Goal: Share content

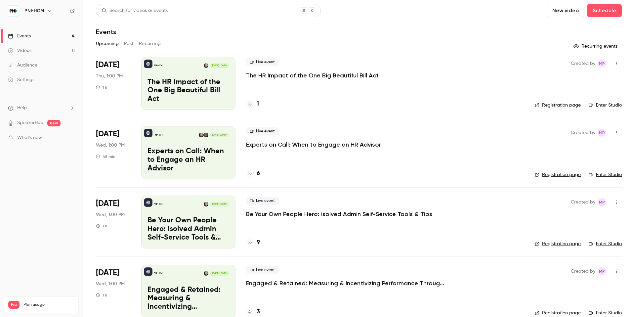
click at [407, 74] on div "Live event The HR Impact of the One Big Beautiful Bill Act" at bounding box center [385, 68] width 278 height 21
copy div "The HR Impact of the One Big Beautiful Bill Act"
click at [289, 76] on p "The HR Impact of the One Big Beautiful Bill Act" at bounding box center [312, 75] width 133 height 8
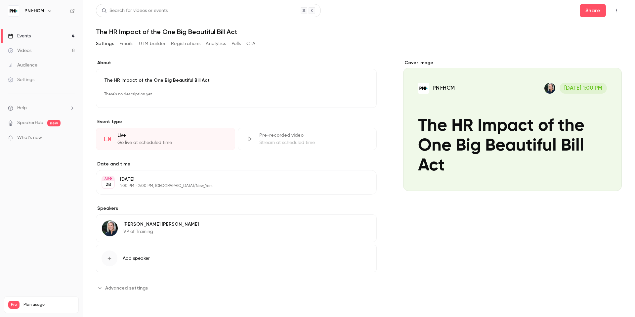
click at [146, 95] on p "There's no description yet" at bounding box center [236, 94] width 264 height 11
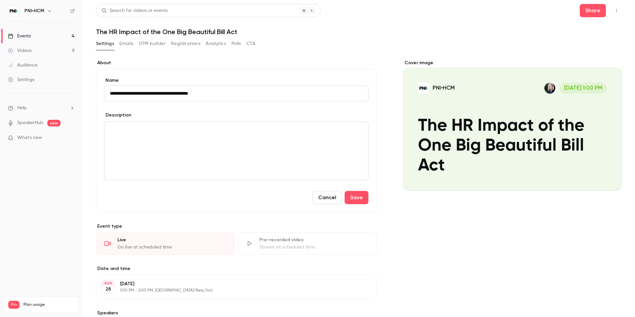
click at [147, 137] on div "editor" at bounding box center [236, 151] width 264 height 58
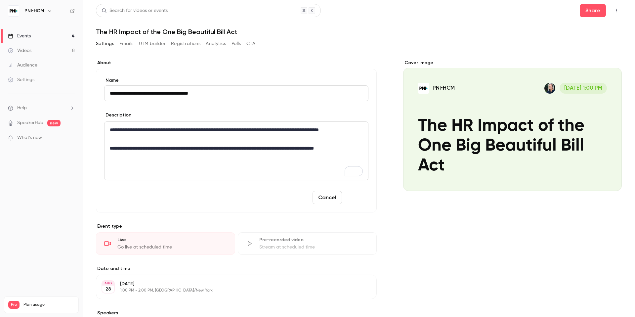
click at [362, 198] on button "Save" at bounding box center [357, 197] width 24 height 13
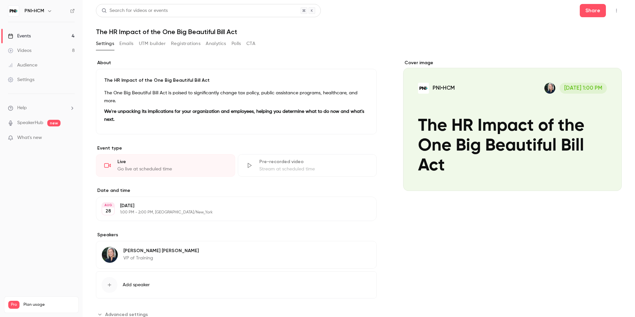
click at [537, 35] on h1 "The HR Impact of the One Big Beautiful Bill Act" at bounding box center [359, 32] width 526 height 8
click at [614, 10] on icon "button" at bounding box center [616, 10] width 5 height 5
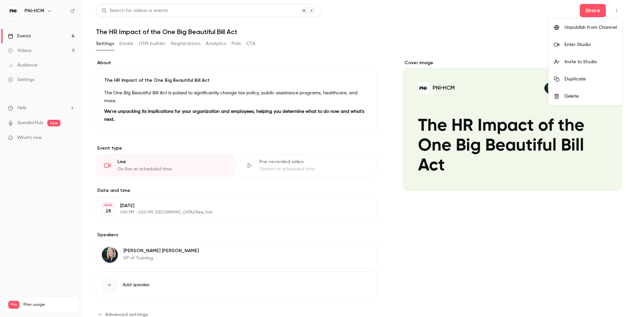
click at [587, 62] on div "Invite to Studio" at bounding box center [590, 62] width 52 height 7
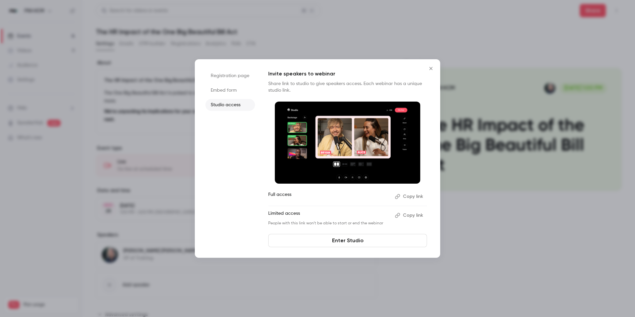
click at [408, 196] on button "Copy link" at bounding box center [409, 196] width 35 height 11
click at [387, 40] on div at bounding box center [317, 158] width 635 height 317
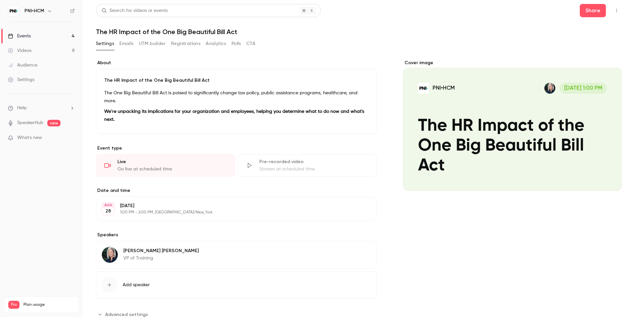
click at [616, 12] on icon "button" at bounding box center [616, 10] width 5 height 5
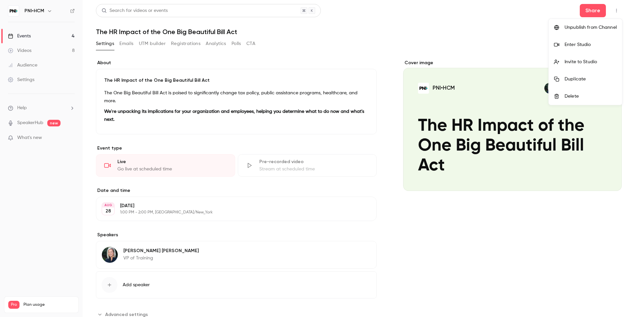
click at [592, 10] on div at bounding box center [317, 158] width 635 height 317
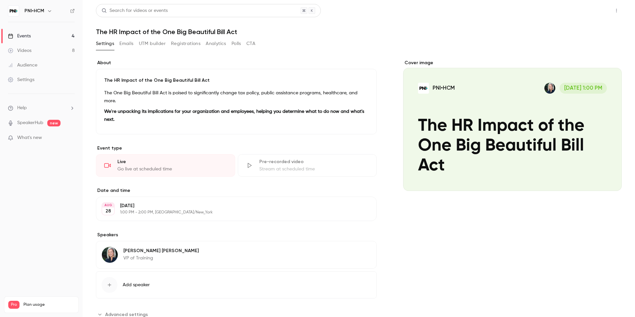
click at [597, 12] on button "Share" at bounding box center [593, 10] width 26 height 13
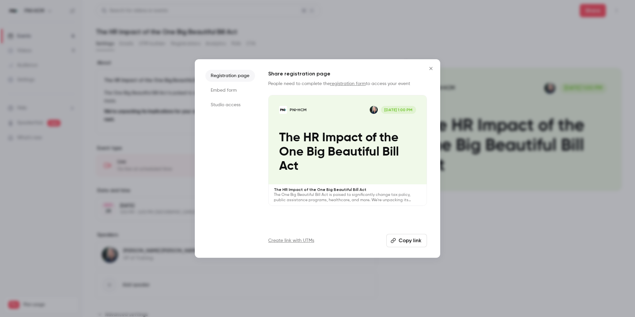
click at [408, 234] on button "Copy link" at bounding box center [406, 240] width 41 height 13
